Goal: Information Seeking & Learning: Find specific fact

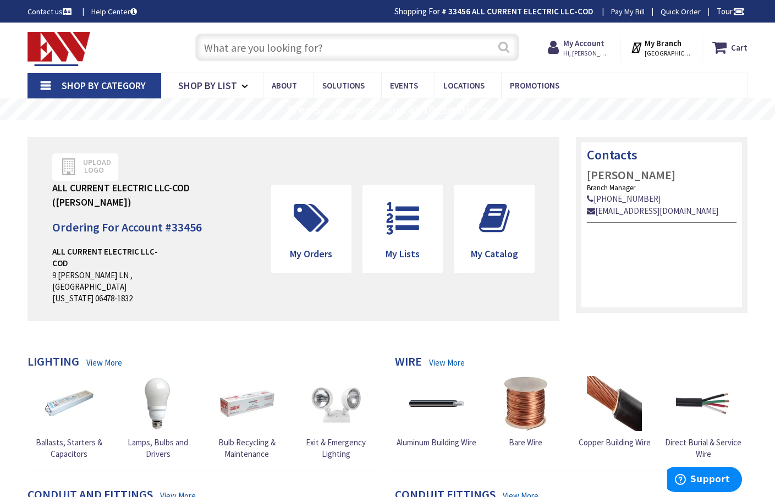
click at [505, 48] on button "Search" at bounding box center [503, 47] width 14 height 25
click at [346, 49] on input "text" at bounding box center [357, 47] width 324 height 27
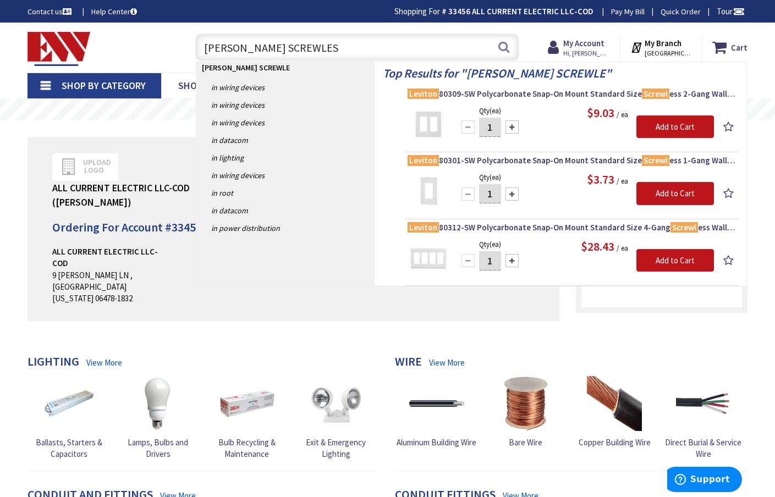
type input "[PERSON_NAME] SCREWLESS"
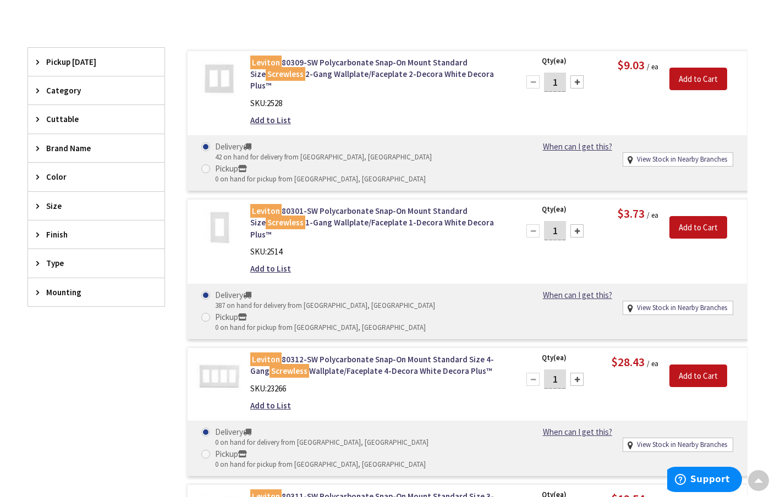
scroll to position [266, 0]
click at [654, 303] on link "View Stock in Nearby Branches" at bounding box center [682, 308] width 90 height 10
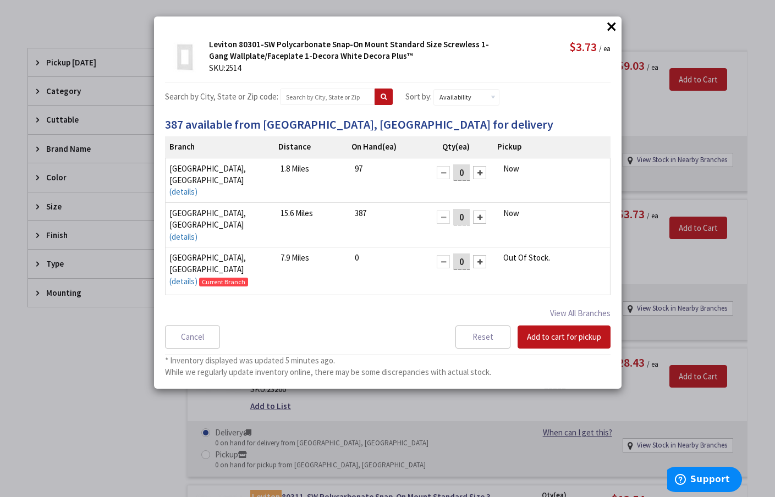
scroll to position [0, 0]
click at [609, 25] on button "×" at bounding box center [611, 26] width 16 height 16
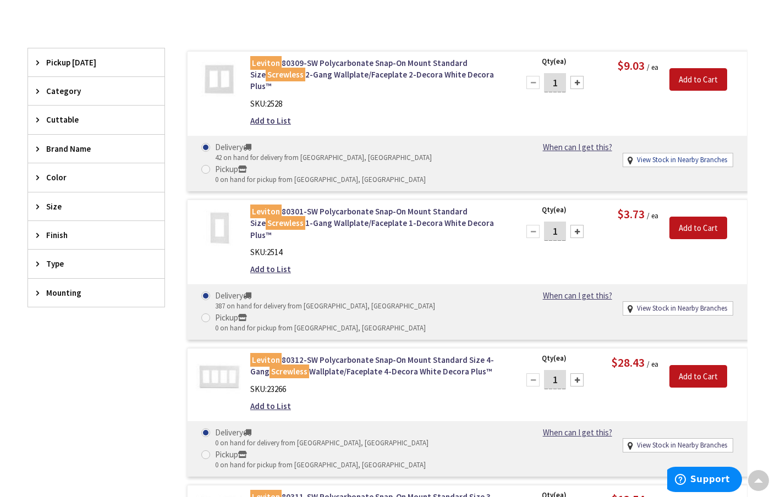
click at [663, 155] on link "View Stock in Nearby Branches" at bounding box center [682, 160] width 90 height 10
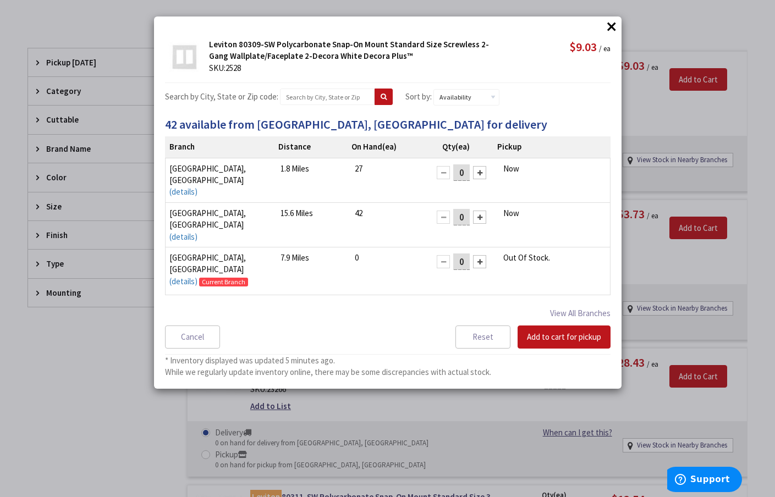
click at [610, 24] on button "×" at bounding box center [611, 26] width 16 height 16
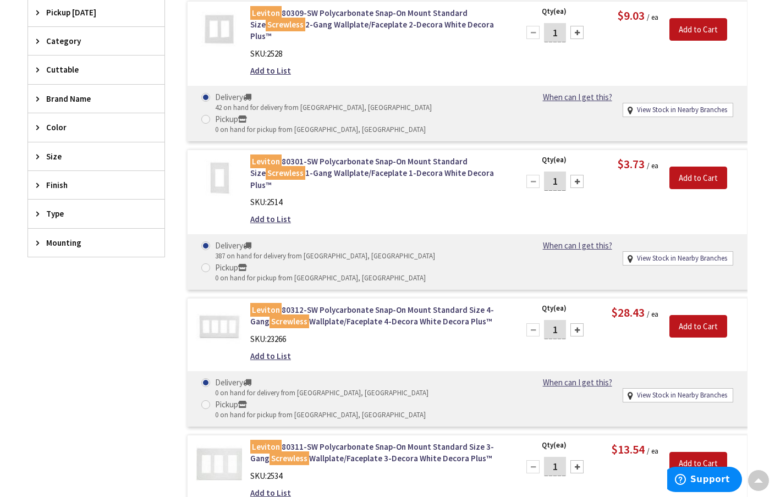
scroll to position [317, 0]
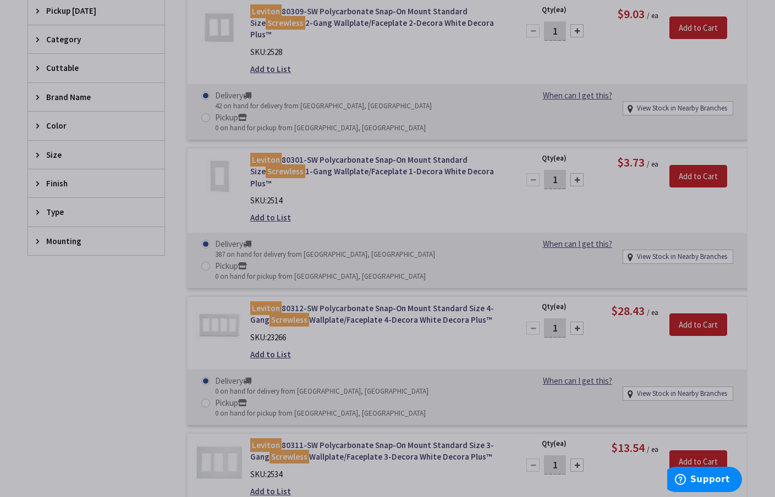
select select "data-availability"
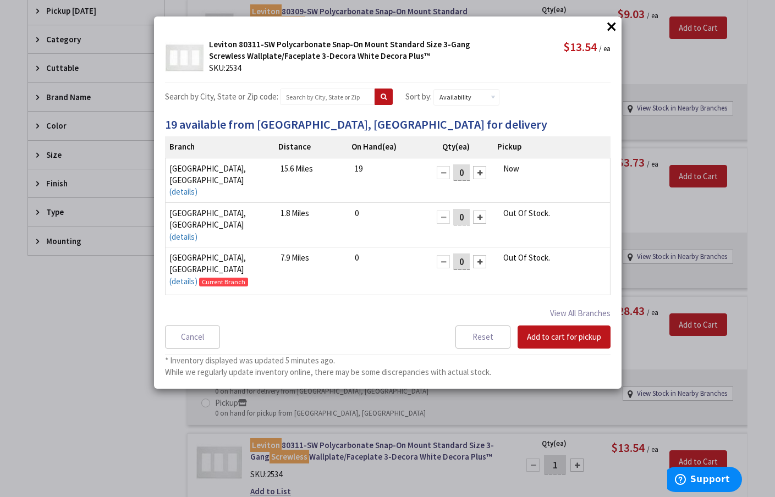
click at [612, 25] on button "×" at bounding box center [611, 26] width 16 height 16
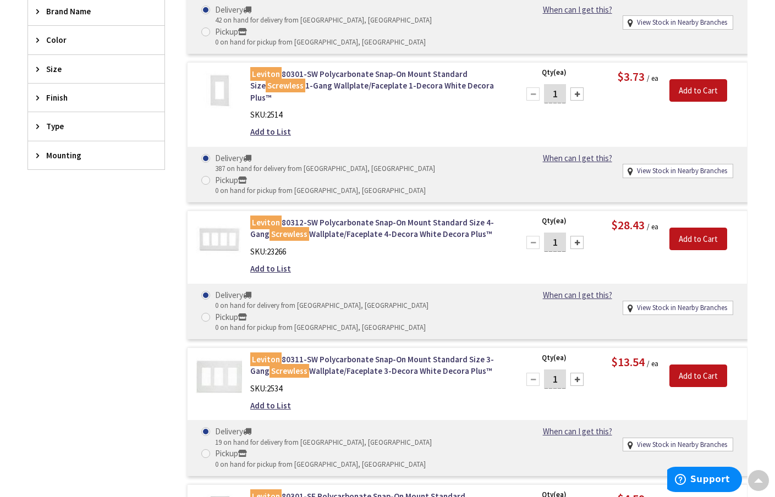
scroll to position [403, 0]
